Goal: Find specific page/section: Find specific page/section

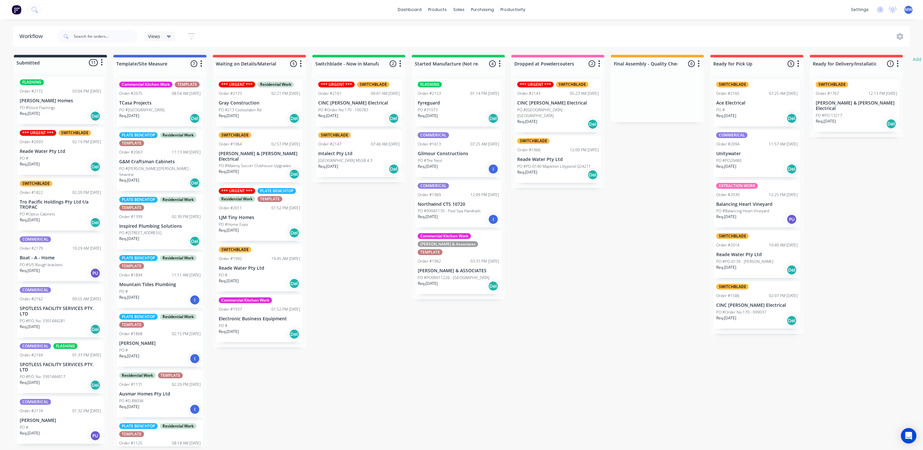
click at [548, 119] on div "Req. 21/08/25 Del" at bounding box center [557, 124] width 81 height 11
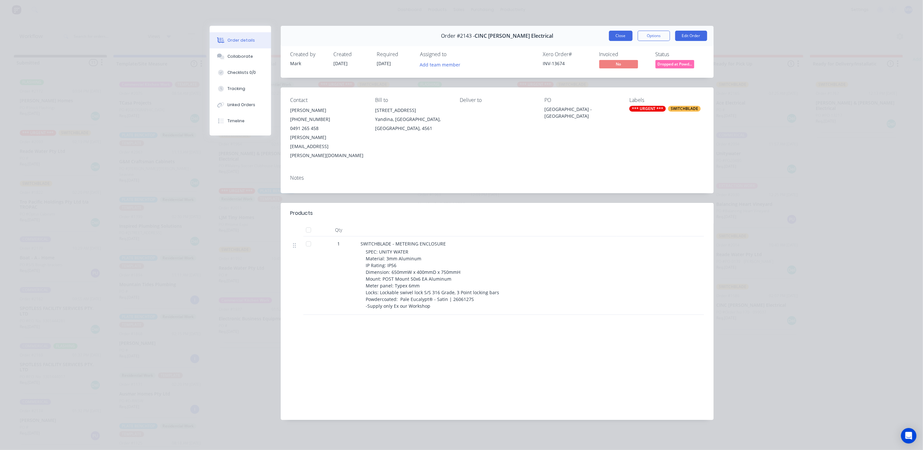
click at [616, 38] on button "Close" at bounding box center [621, 36] width 24 height 10
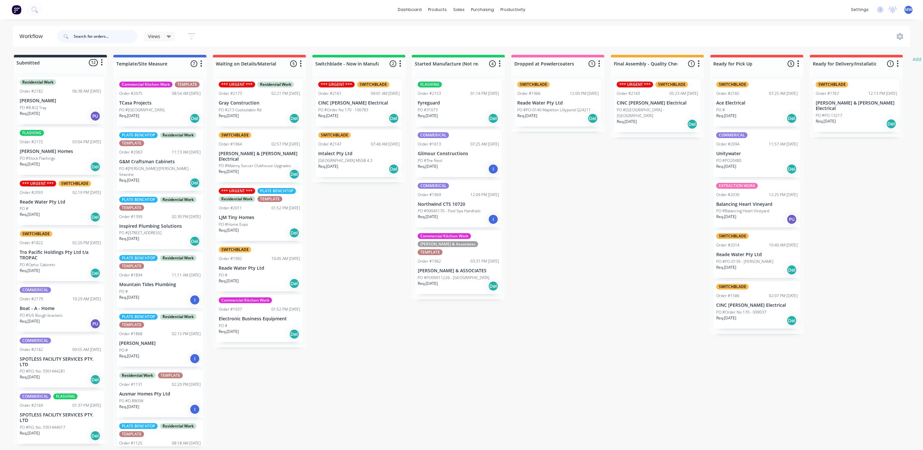
click at [97, 41] on input "text" at bounding box center [106, 36] width 64 height 13
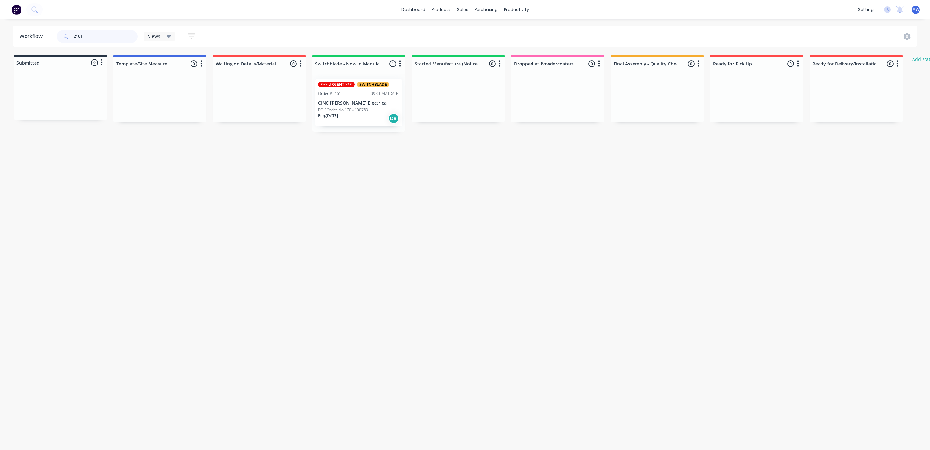
type input "2161"
click at [353, 120] on div "Req. [DATE] Del" at bounding box center [358, 118] width 81 height 11
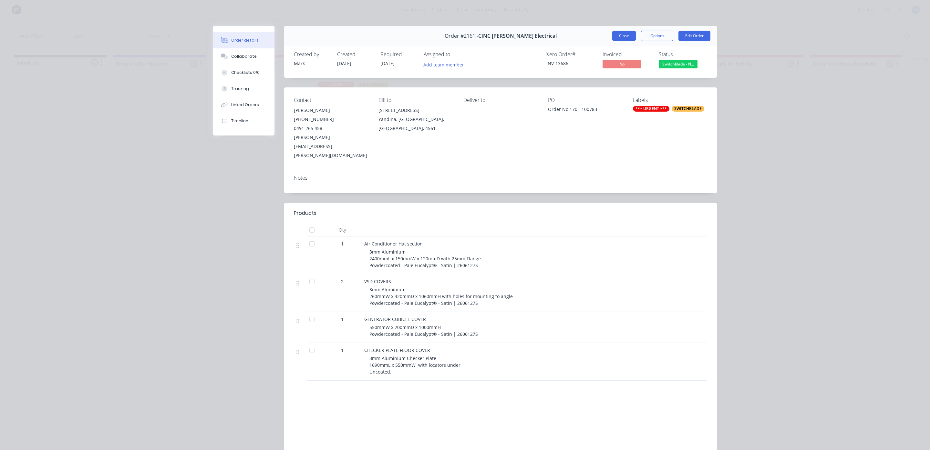
click at [614, 35] on button "Close" at bounding box center [624, 36] width 24 height 10
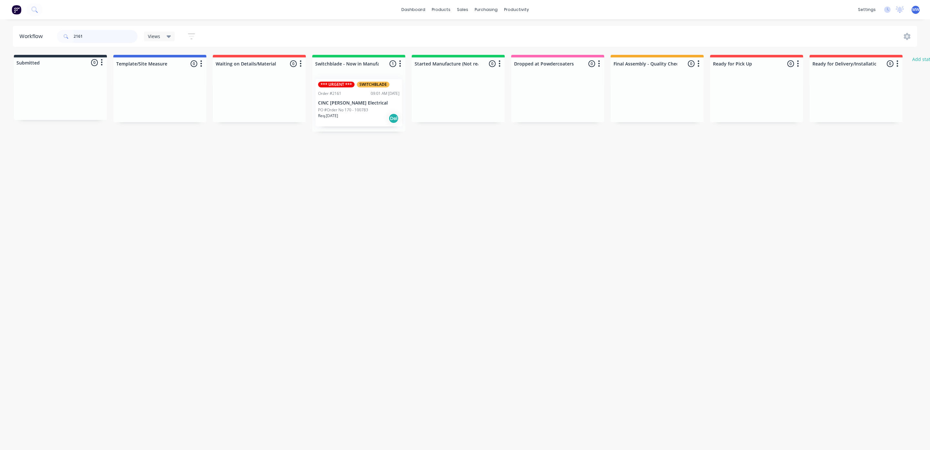
drag, startPoint x: 104, startPoint y: 40, endPoint x: 24, endPoint y: 42, distance: 79.5
click at [25, 42] on header "Workflow 2161 Views Save new view None (Default) edit SCSM - MAIN edit SUNCOAST…" at bounding box center [465, 36] width 904 height 21
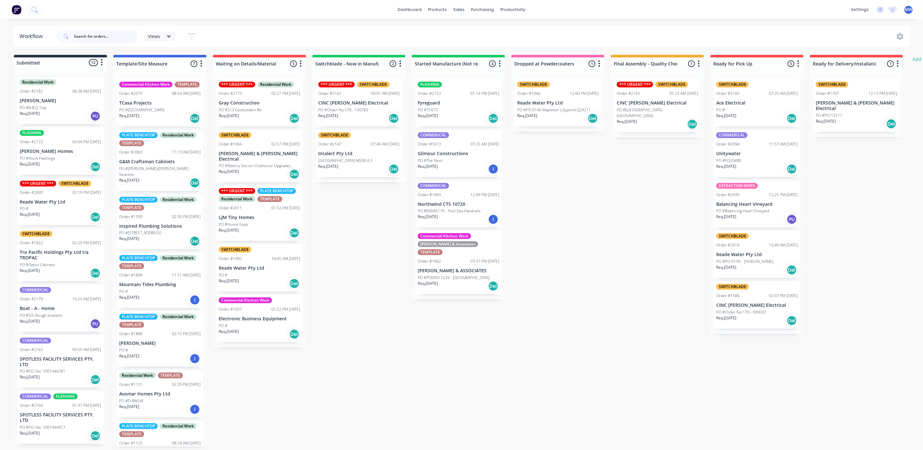
click at [94, 39] on input "text" at bounding box center [106, 36] width 64 height 13
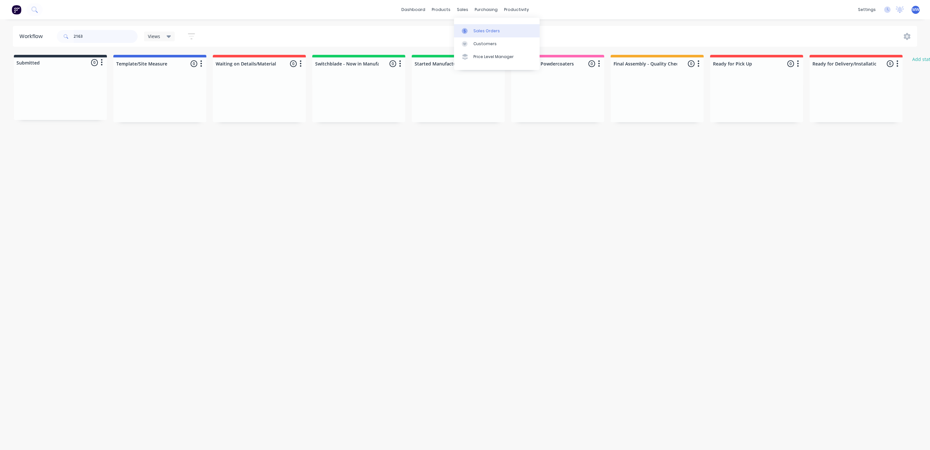
type input "2163"
click at [474, 30] on div "Sales Orders" at bounding box center [486, 31] width 26 height 6
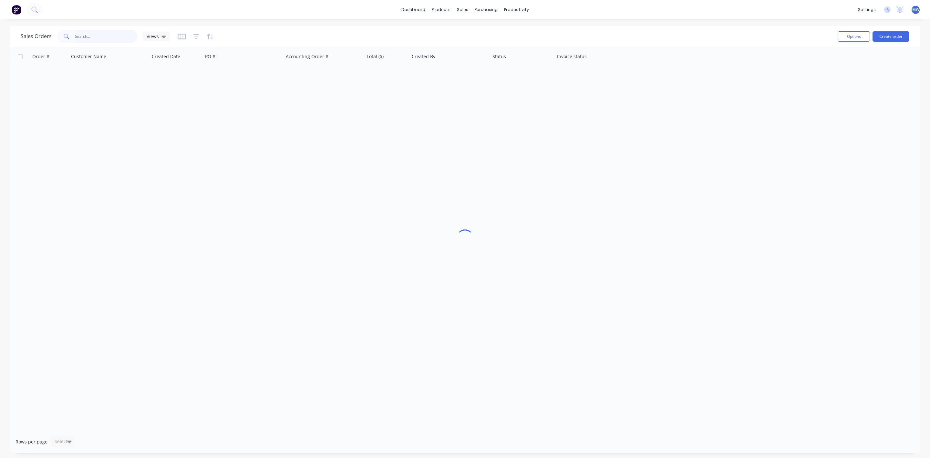
click at [121, 39] on input "text" at bounding box center [106, 36] width 63 height 13
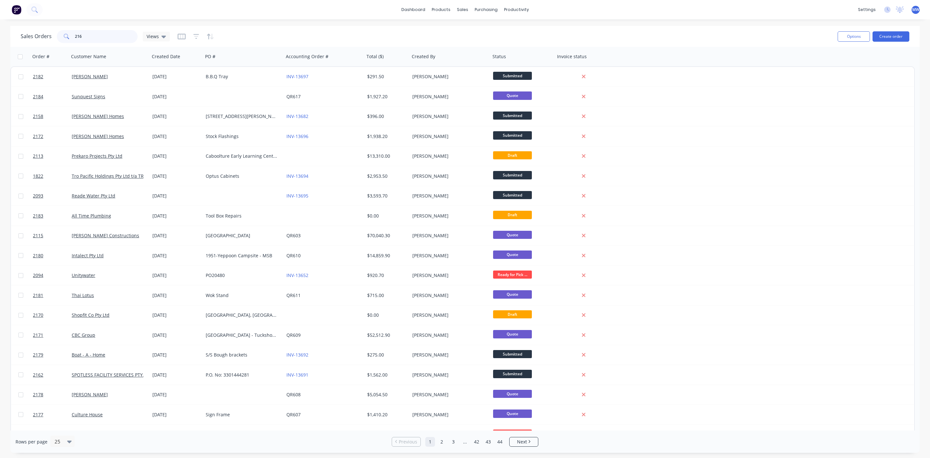
type input "2163"
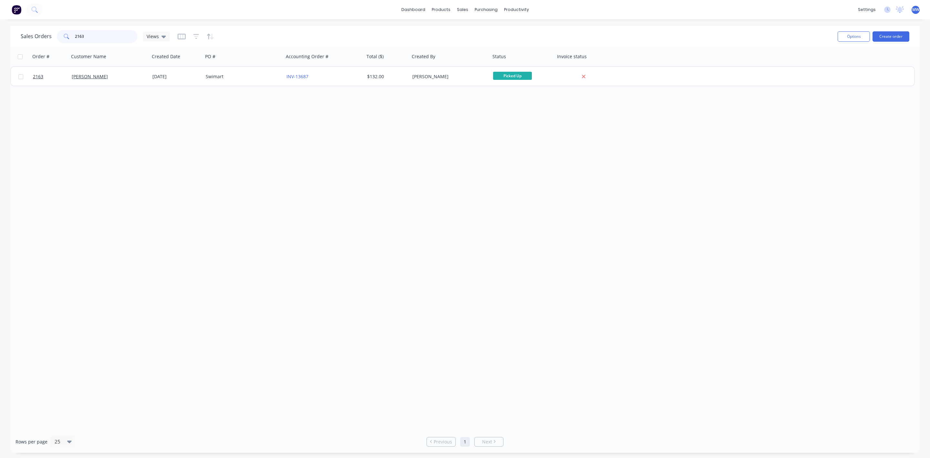
drag, startPoint x: 89, startPoint y: 36, endPoint x: 46, endPoint y: 36, distance: 42.9
click at [46, 36] on div "Sales Orders 2163 Views" at bounding box center [95, 36] width 149 height 13
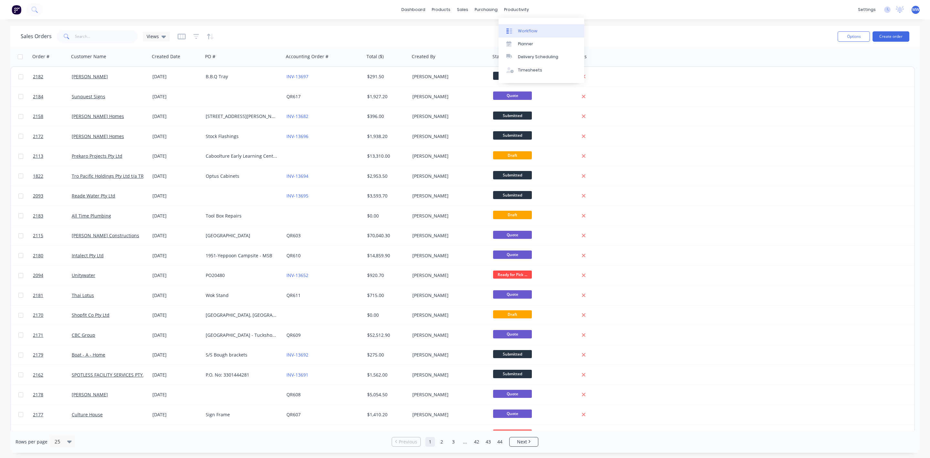
click at [528, 32] on div "Workflow" at bounding box center [527, 31] width 19 height 6
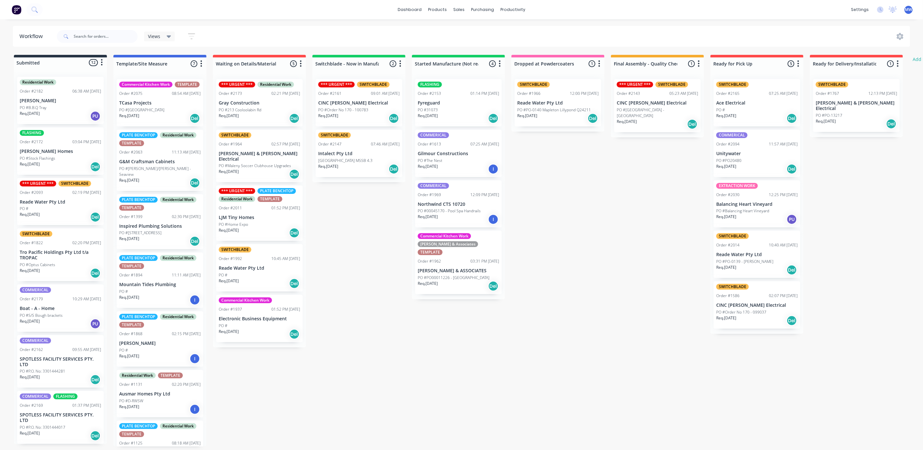
click at [453, 281] on div "Req. [DATE] Del" at bounding box center [458, 286] width 81 height 11
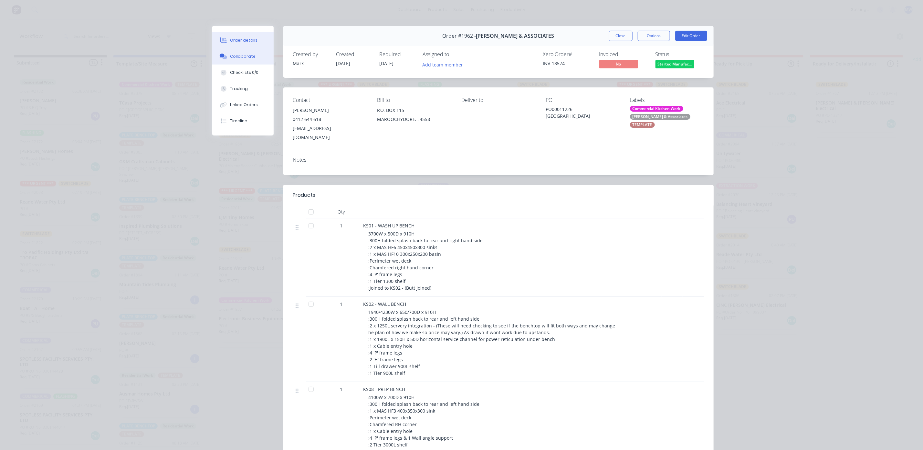
click at [234, 59] on div "Collaborate" at bounding box center [243, 57] width 26 height 6
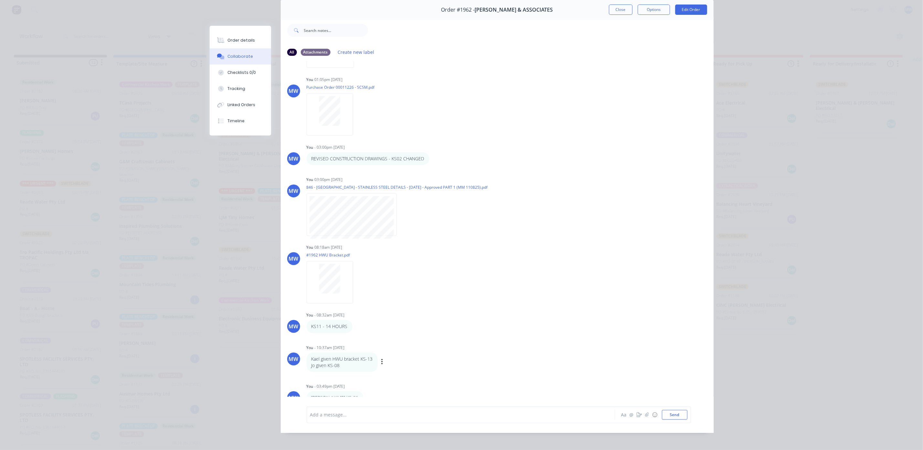
scroll to position [37, 0]
